Goal: Transaction & Acquisition: Obtain resource

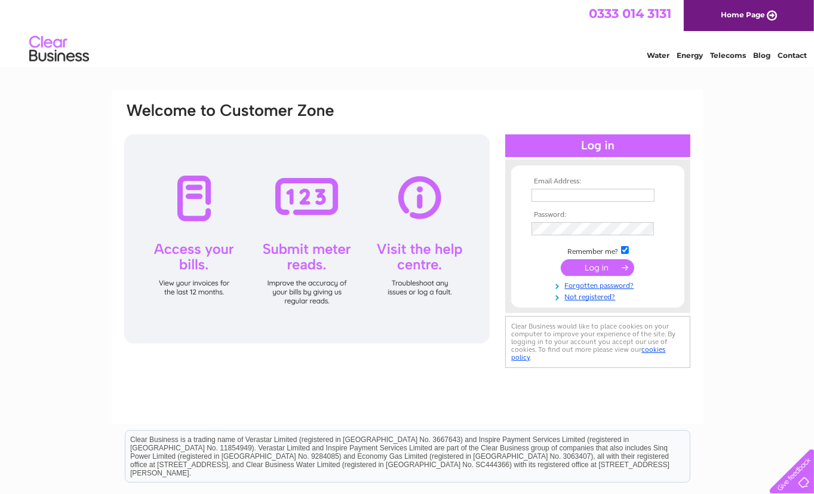
click at [550, 198] on input "text" at bounding box center [593, 195] width 123 height 13
type input "accounts@parliamenthouse-hotel.co.uk"
click at [755, 287] on div "Email Address: accounts@parliamenthouse-hotel.co.uk Password:" at bounding box center [407, 359] width 814 height 539
click at [780, 336] on div "Email Address: accounts@parliamenthouse-hotel.co.uk Password:" at bounding box center [407, 359] width 814 height 539
click at [713, 380] on div "Email Address: accounts@parliamenthouse-hotel.co.uk Password:" at bounding box center [407, 359] width 814 height 539
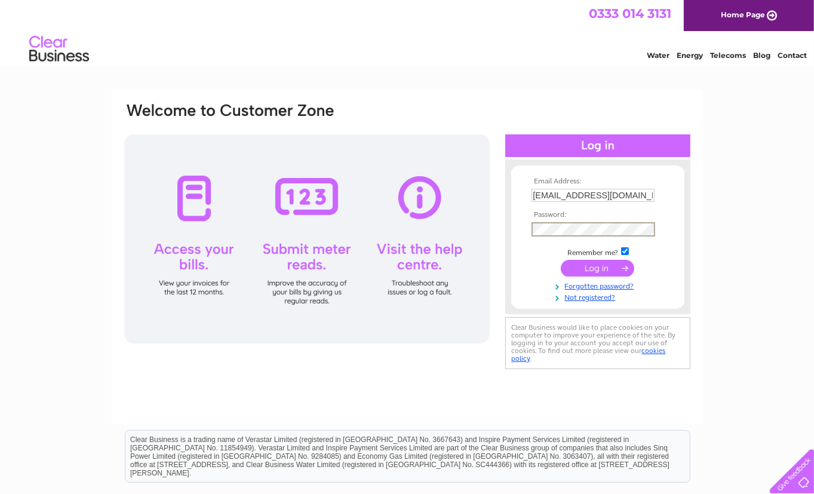
click at [603, 265] on input "submit" at bounding box center [597, 268] width 73 height 17
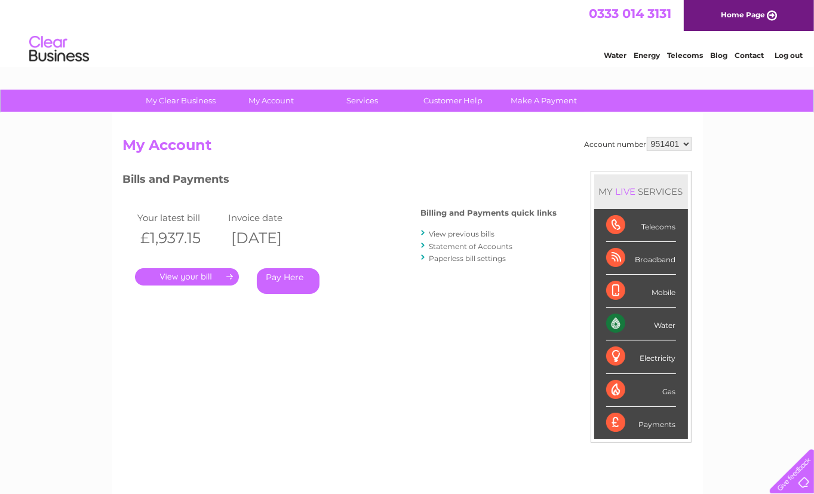
click at [195, 283] on link "." at bounding box center [187, 276] width 104 height 17
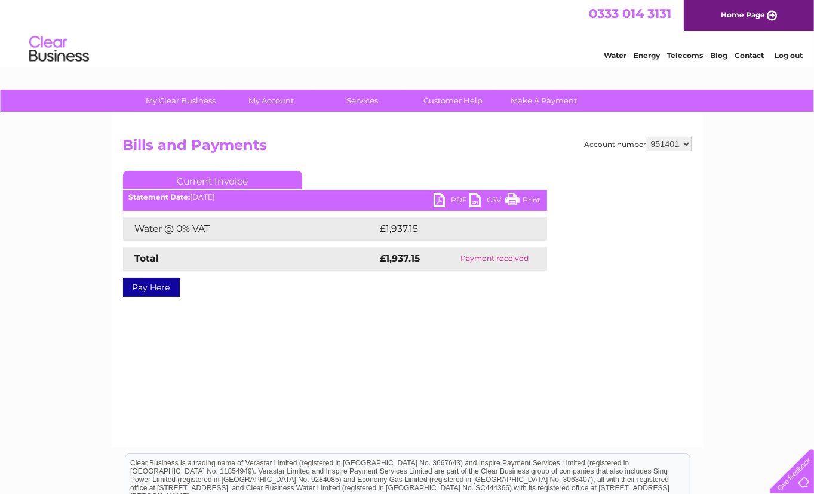
click at [459, 198] on link "PDF" at bounding box center [452, 201] width 36 height 17
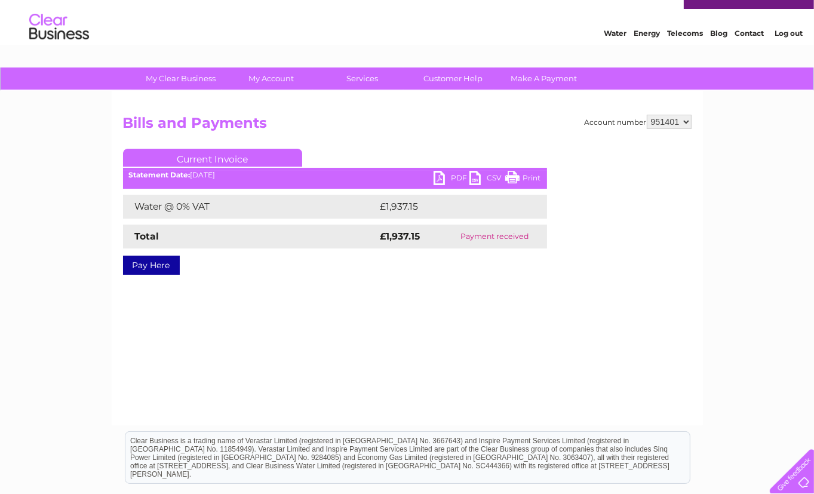
click at [409, 206] on td "£1,937.15" at bounding box center [452, 207] width 149 height 24
click at [452, 176] on link "PDF" at bounding box center [452, 179] width 36 height 17
click at [676, 260] on div at bounding box center [645, 220] width 94 height 143
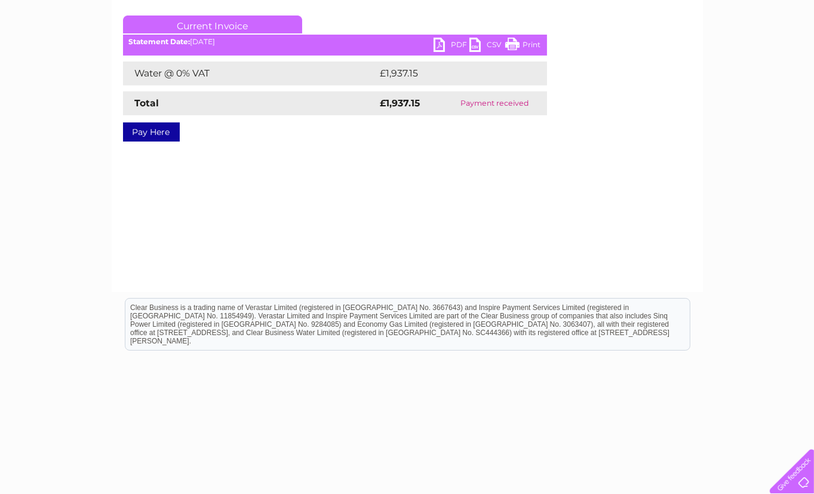
scroll to position [0, 0]
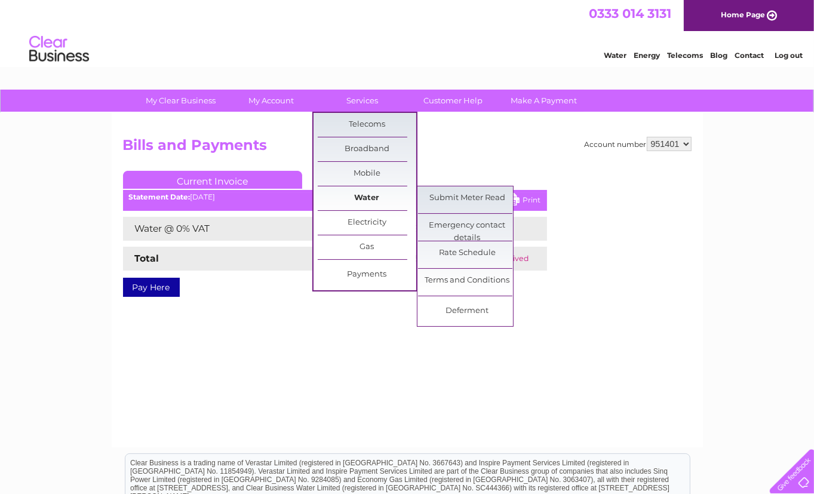
click at [371, 191] on link "Water" at bounding box center [367, 198] width 99 height 24
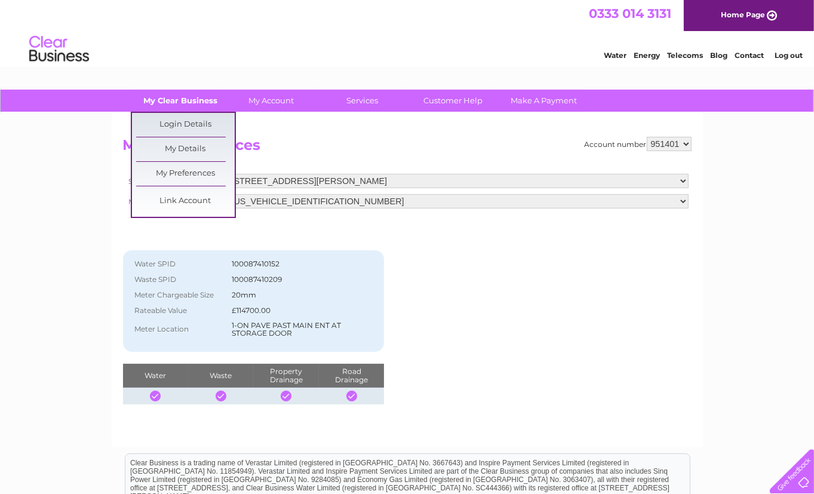
click at [148, 105] on link "My Clear Business" at bounding box center [180, 101] width 99 height 22
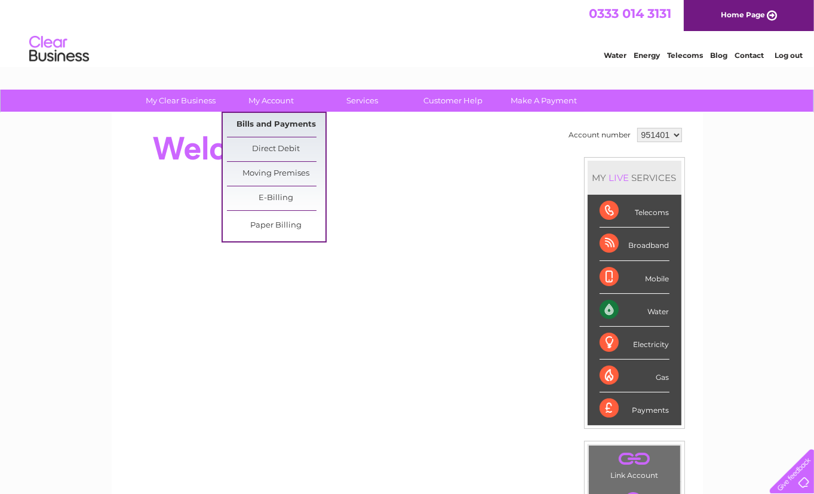
click at [255, 118] on link "Bills and Payments" at bounding box center [276, 125] width 99 height 24
click at [255, 121] on link "Bills and Payments" at bounding box center [276, 125] width 99 height 24
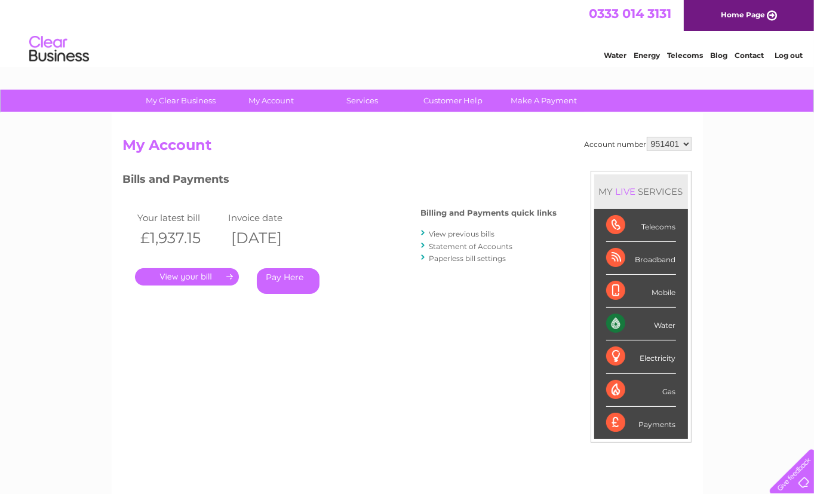
click at [441, 231] on link "View previous bills" at bounding box center [463, 233] width 66 height 9
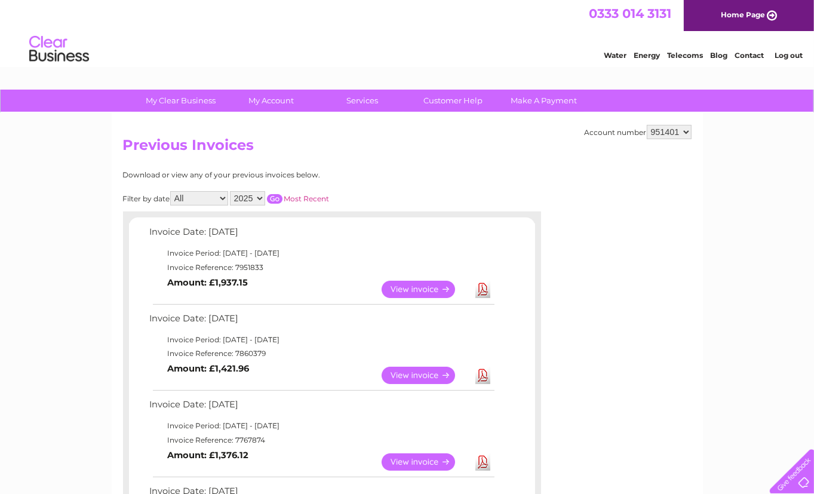
click at [480, 373] on link "Download" at bounding box center [483, 375] width 15 height 17
